Goal: Information Seeking & Learning: Check status

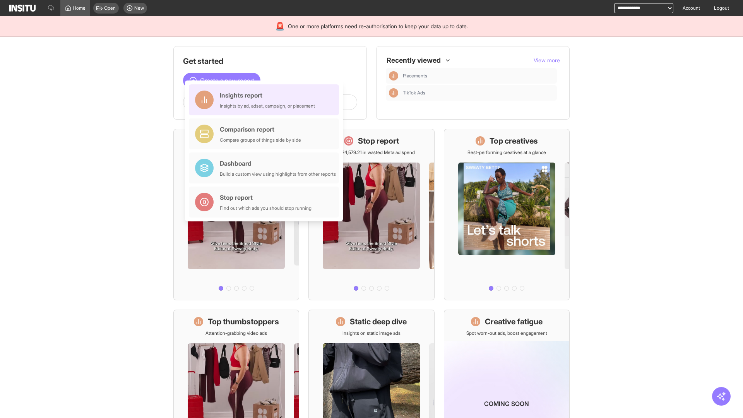
click at [266, 100] on div "Insights report Insights by ad, adset, campaign, or placement" at bounding box center [267, 100] width 95 height 19
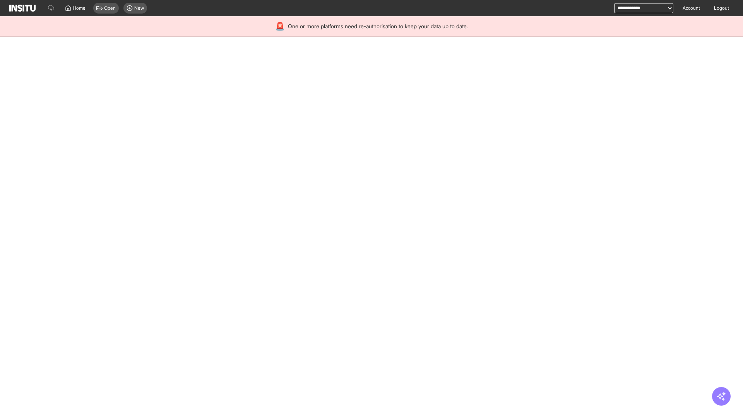
select select "**"
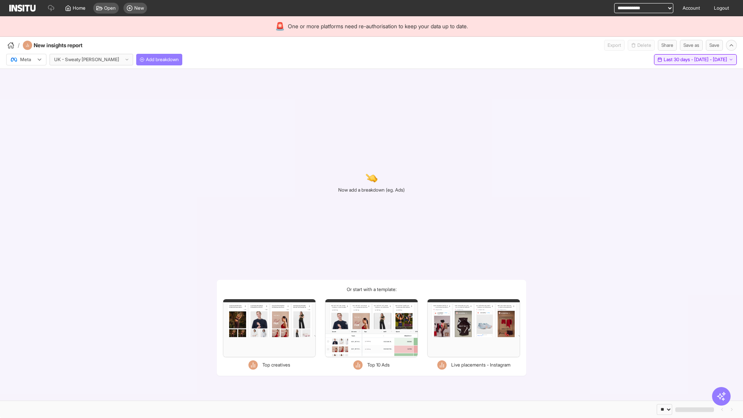
click at [678, 60] on span "Last 30 days - [DATE] - [DATE]" at bounding box center [695, 59] width 63 height 6
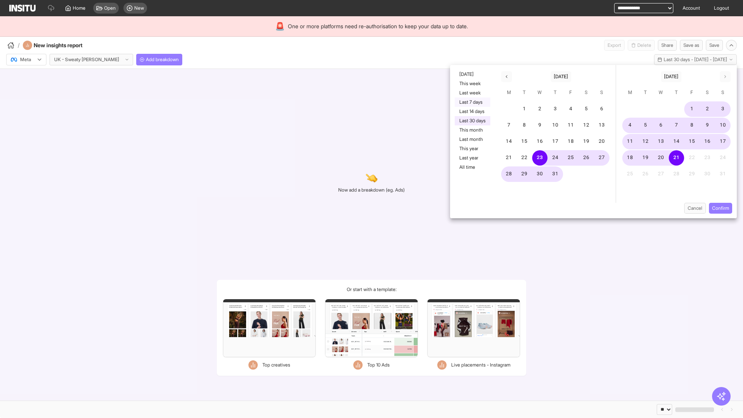
click at [472, 102] on button "Last 7 days" at bounding box center [473, 102] width 36 height 9
